Goal: Task Accomplishment & Management: Manage account settings

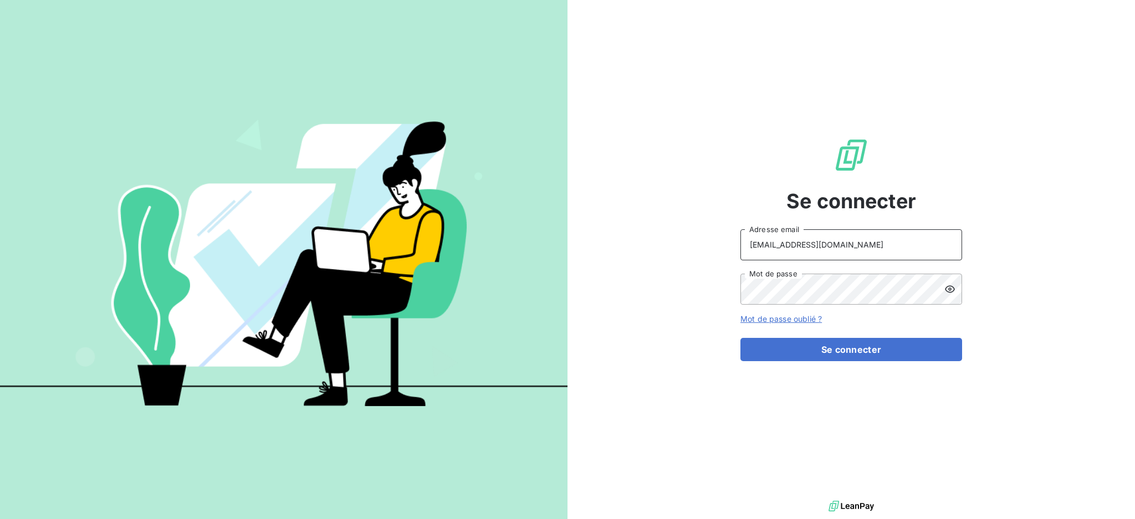
click at [889, 250] on input "[EMAIL_ADDRESS][DOMAIN_NAME]" at bounding box center [851, 244] width 222 height 31
type input "[EMAIL_ADDRESS][DOMAIN_NAME]"
click at [792, 349] on button "Se connecter" at bounding box center [851, 349] width 222 height 23
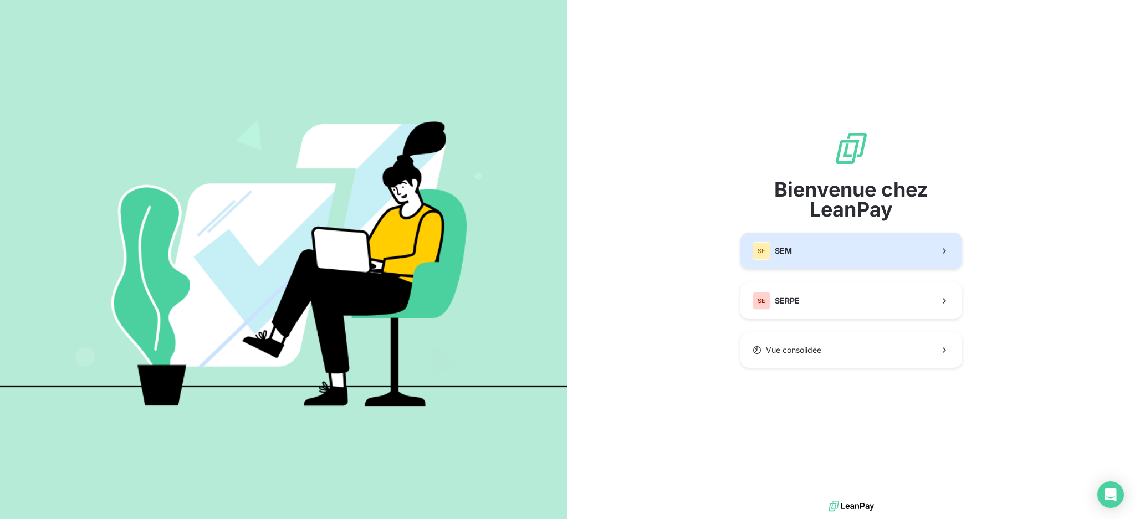
click at [807, 256] on button "SE SEM" at bounding box center [851, 251] width 222 height 37
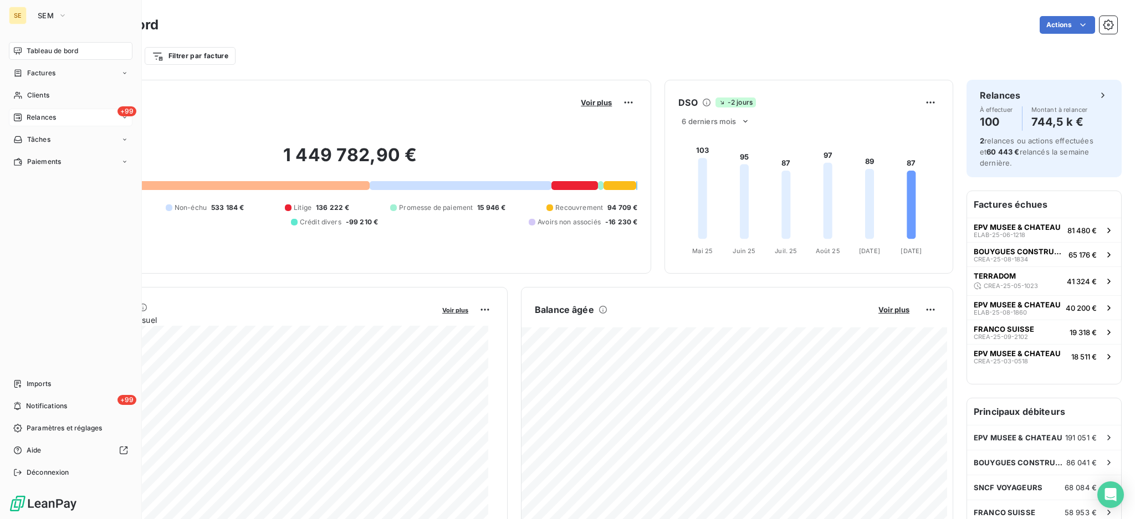
click at [40, 117] on span "Relances" at bounding box center [41, 117] width 29 height 10
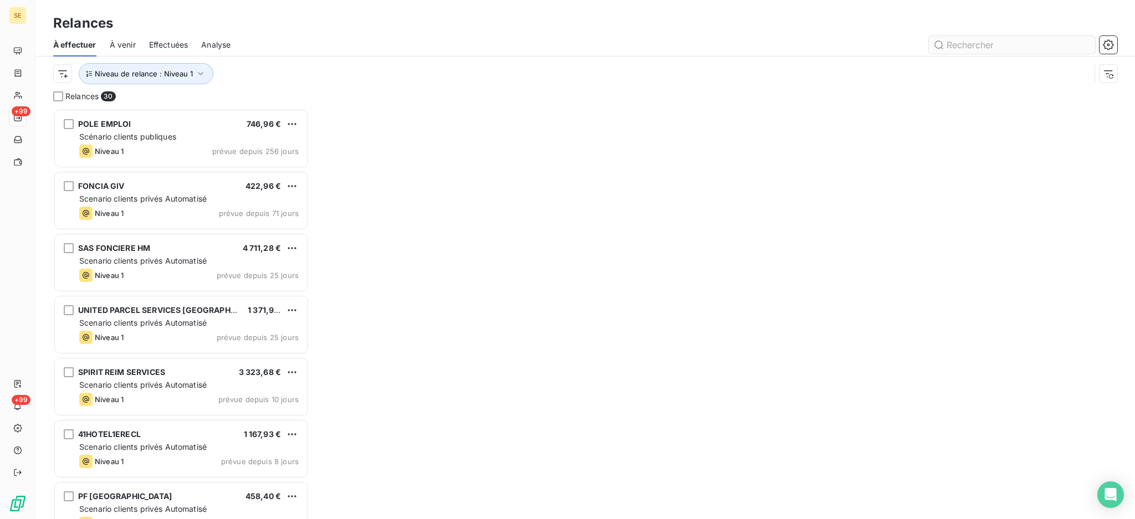
scroll to position [399, 244]
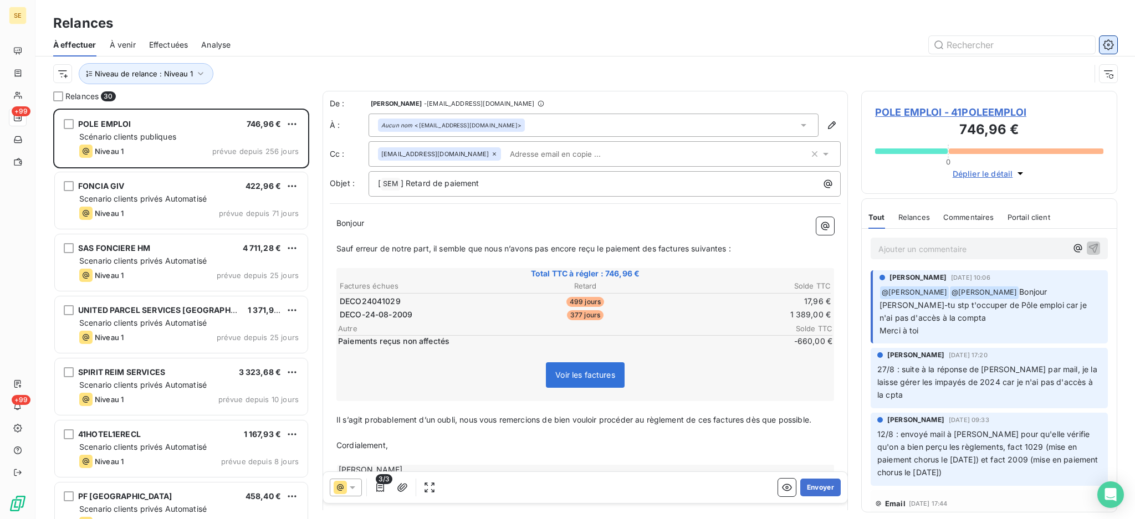
click at [1106, 40] on icon "button" at bounding box center [1108, 44] width 11 height 11
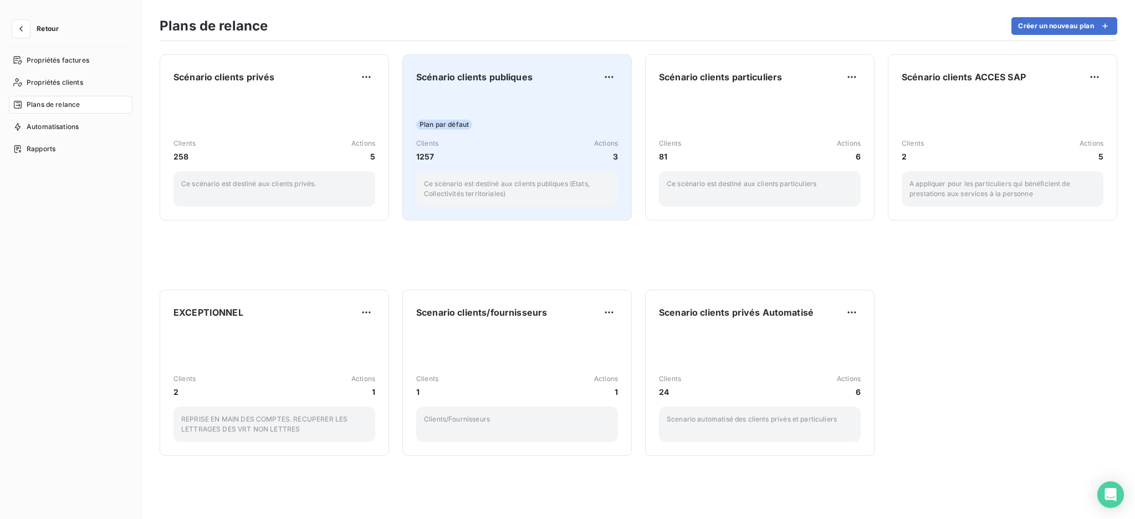
click at [513, 121] on div "Plan par défaut" at bounding box center [517, 125] width 202 height 10
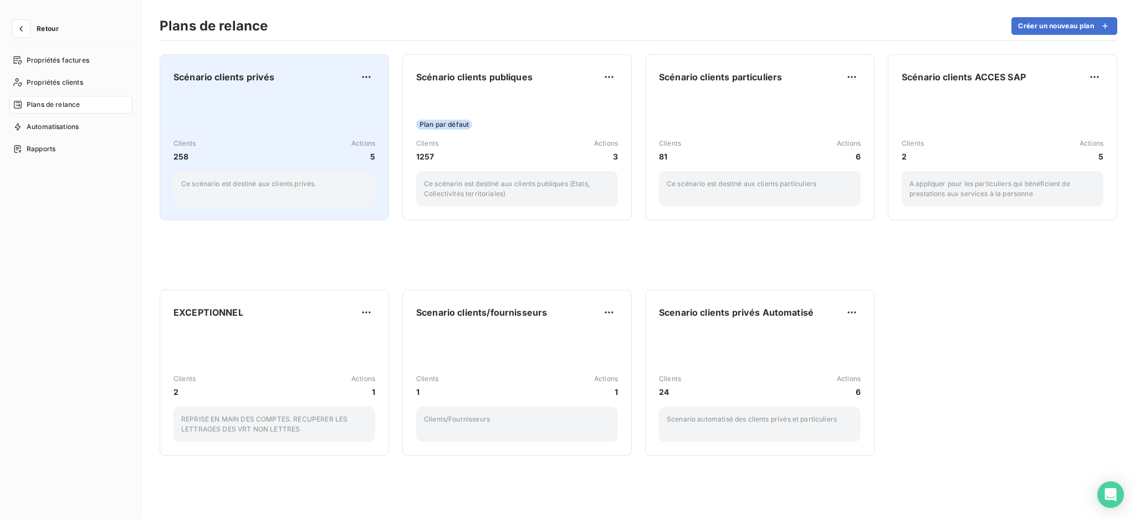
click at [222, 134] on div "Clients 258 Actions [DATE] scénario est destiné aux clients privés." at bounding box center [274, 151] width 202 height 112
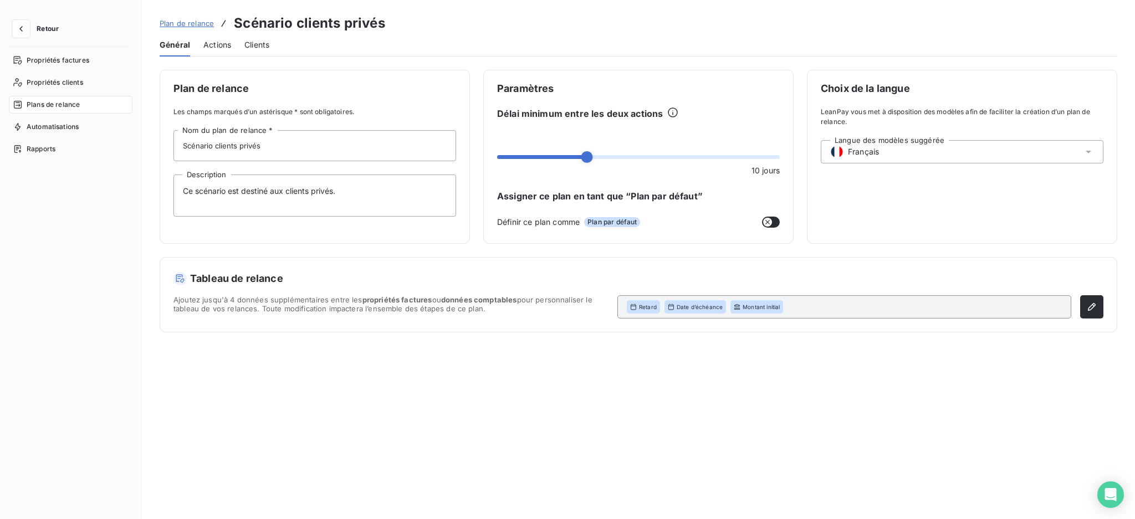
click at [212, 47] on span "Actions" at bounding box center [217, 44] width 28 height 11
